Goal: Task Accomplishment & Management: Manage account settings

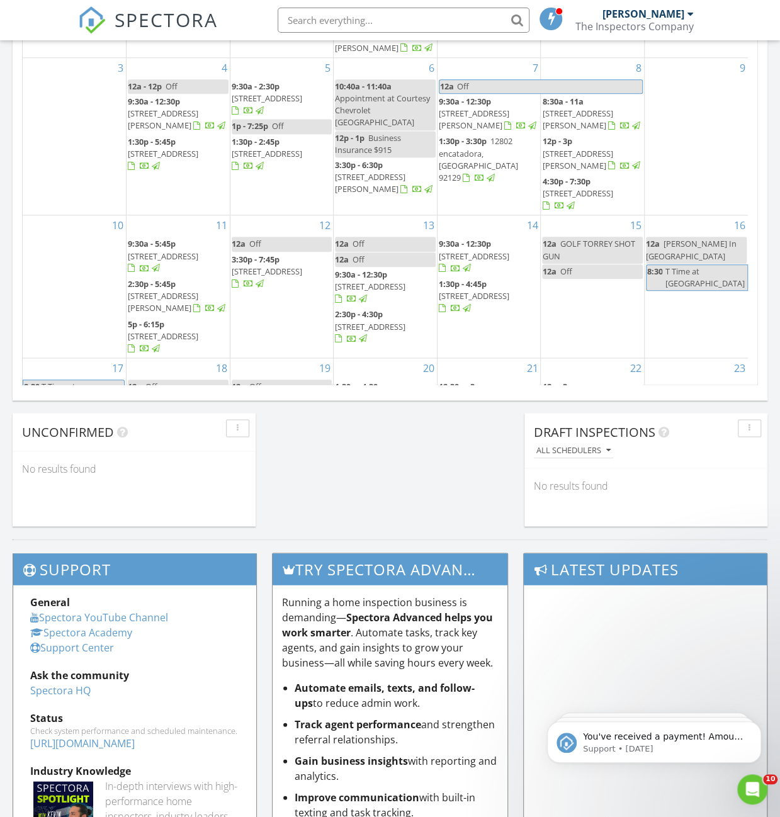
scroll to position [1165, 799]
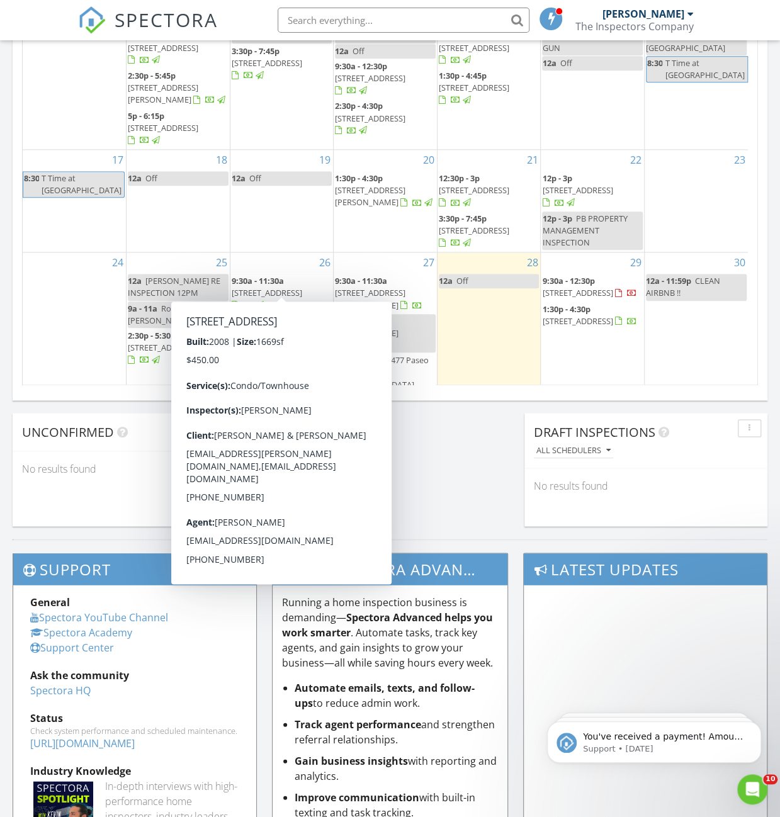
click at [283, 315] on span "3972 Albatross St 203, San Diego 92103" at bounding box center [296, 320] width 71 height 11
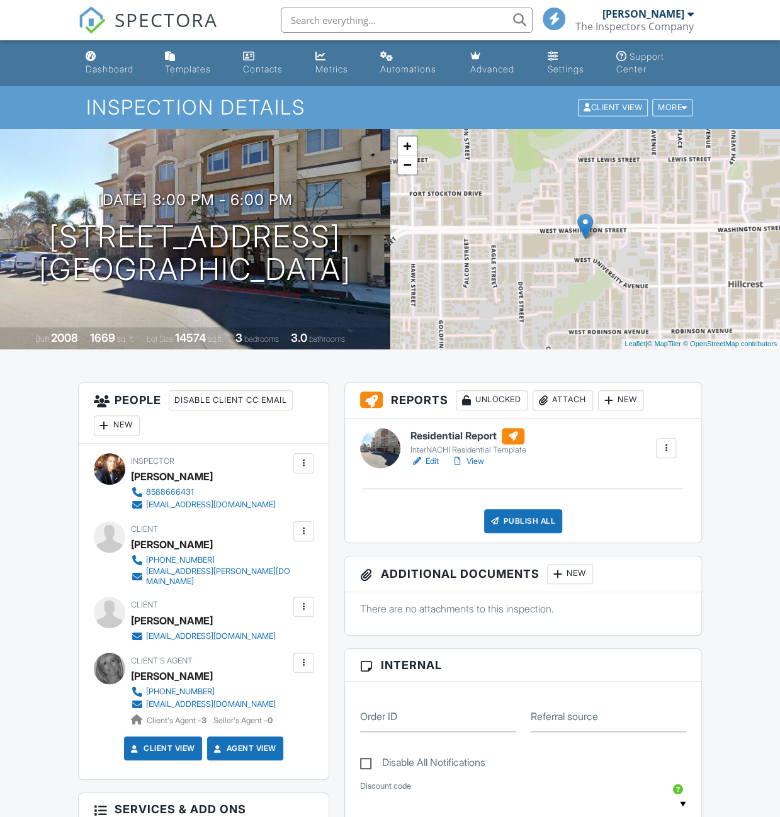
click at [669, 450] on div at bounding box center [666, 448] width 13 height 13
click at [668, 438] on div at bounding box center [666, 448] width 20 height 20
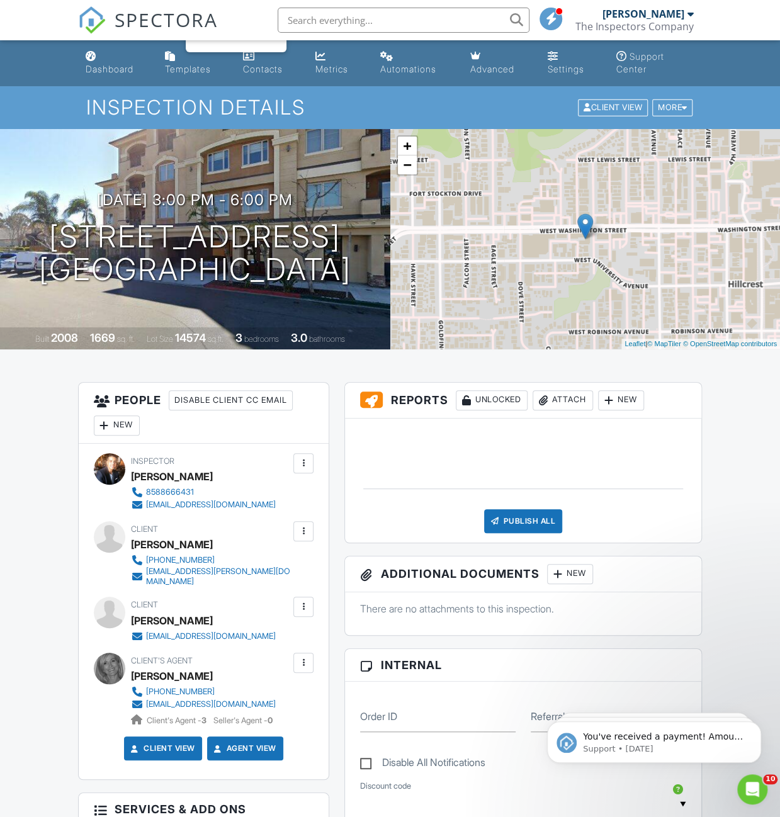
click at [224, 27] on div "SPECTORA Eric Martinez The Inspectors Company Role: Inspector Change Role Dashb…" at bounding box center [390, 20] width 624 height 40
click at [670, 450] on div at bounding box center [666, 448] width 13 height 13
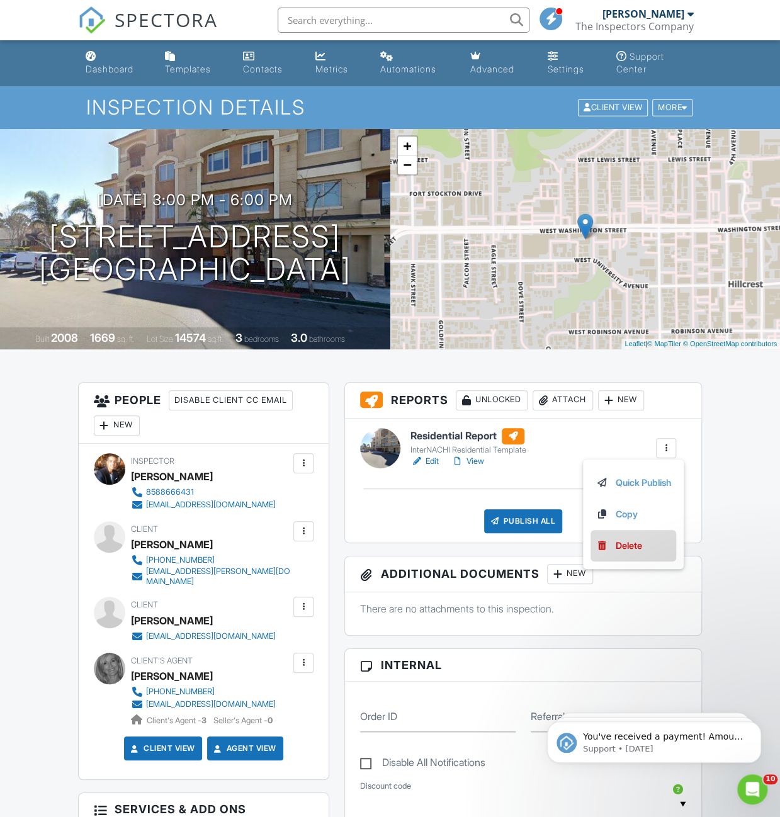
click at [622, 546] on div "Delete" at bounding box center [629, 546] width 26 height 14
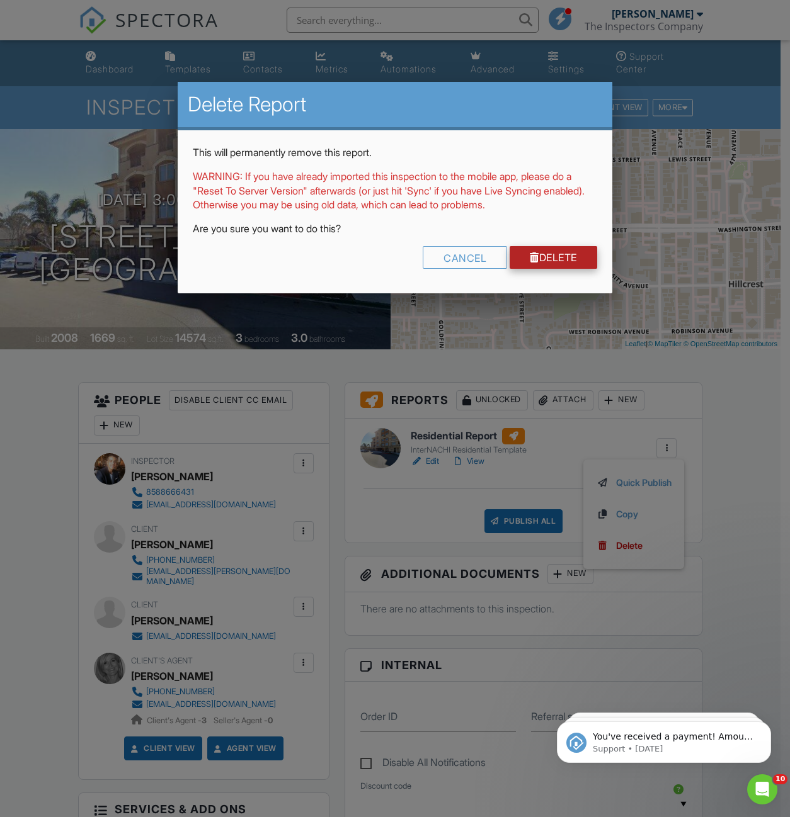
click at [546, 265] on link "Delete" at bounding box center [553, 257] width 88 height 23
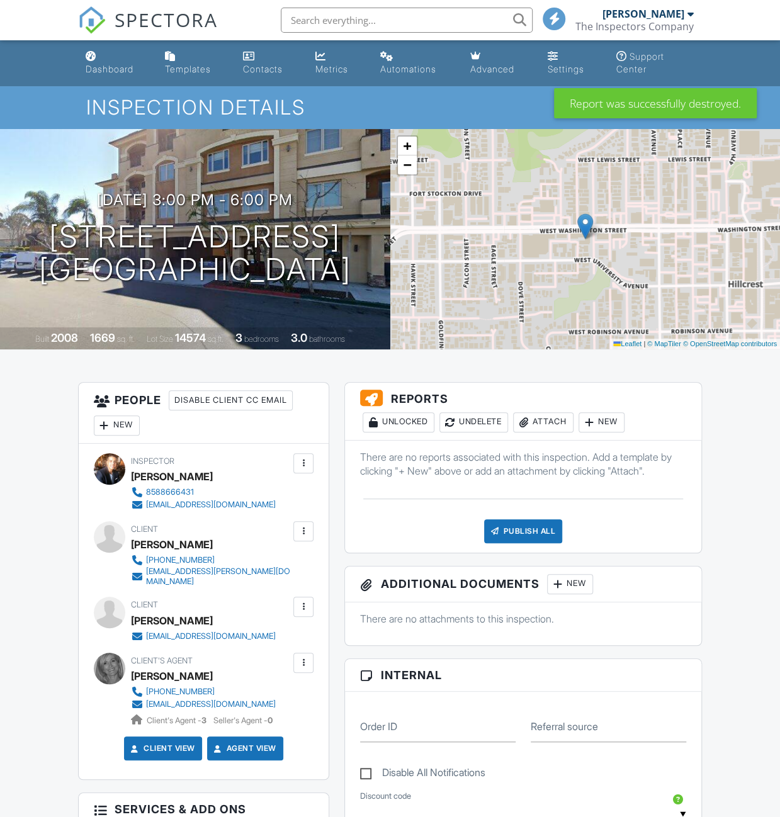
click at [548, 424] on div "Attach" at bounding box center [543, 422] width 60 height 20
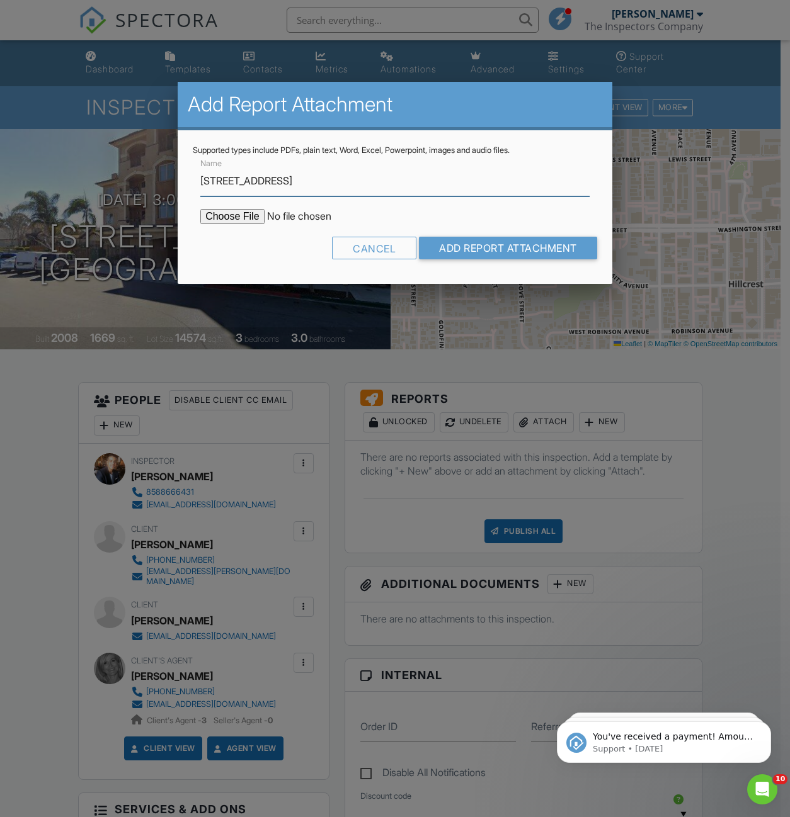
type input "3972 Albatross Street #203"
click at [237, 221] on input "file" at bounding box center [307, 216] width 214 height 15
type input "C:\fakepath\3972_Albatross_St_203_8-26-25.pdf"
click at [545, 247] on input "Add Report Attachment" at bounding box center [508, 248] width 178 height 23
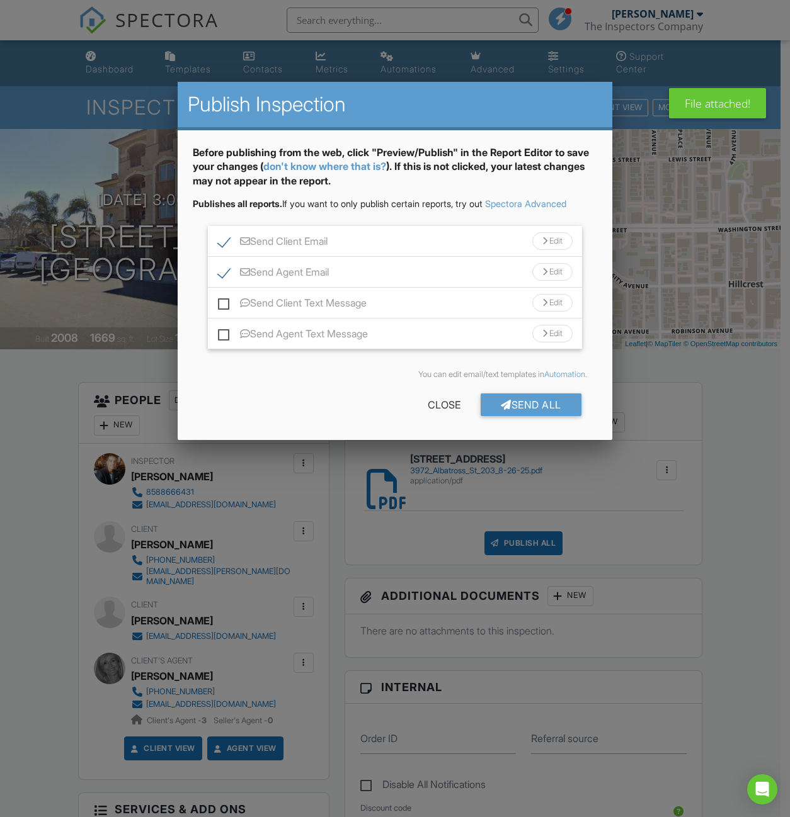
click at [228, 305] on label "Send Client Text Message" at bounding box center [292, 305] width 149 height 16
click at [226, 301] on input "Send Client Text Message" at bounding box center [222, 297] width 8 height 8
checkbox input "true"
click at [225, 328] on label "Send Agent Text Message" at bounding box center [293, 336] width 150 height 16
click at [225, 327] on input "Send Agent Text Message" at bounding box center [222, 328] width 8 height 8
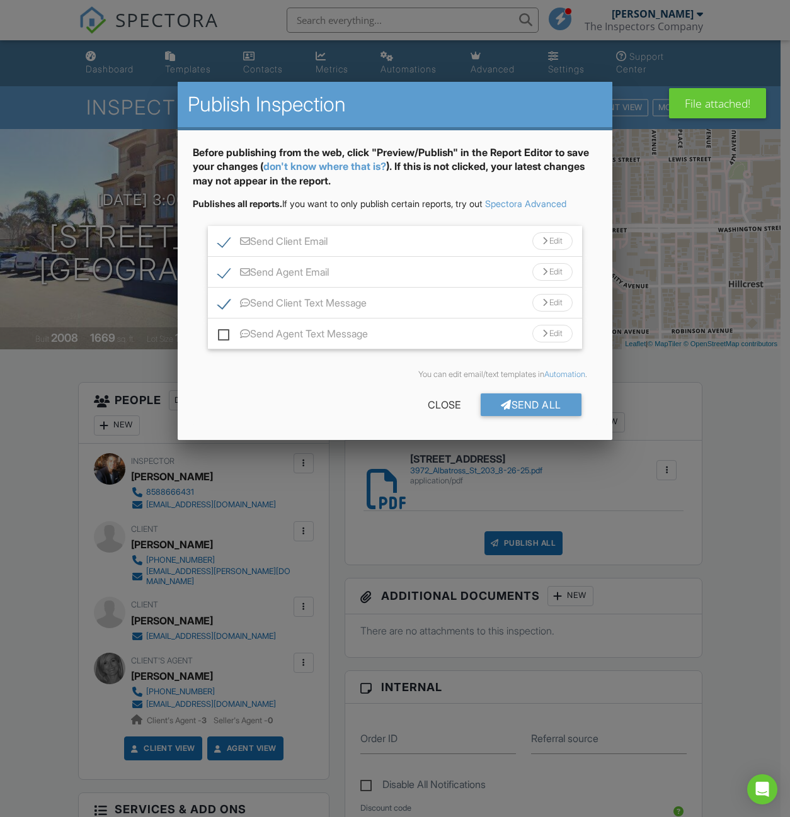
checkbox input "true"
click at [535, 410] on div "Send All" at bounding box center [530, 405] width 101 height 23
